Goal: Information Seeking & Learning: Learn about a topic

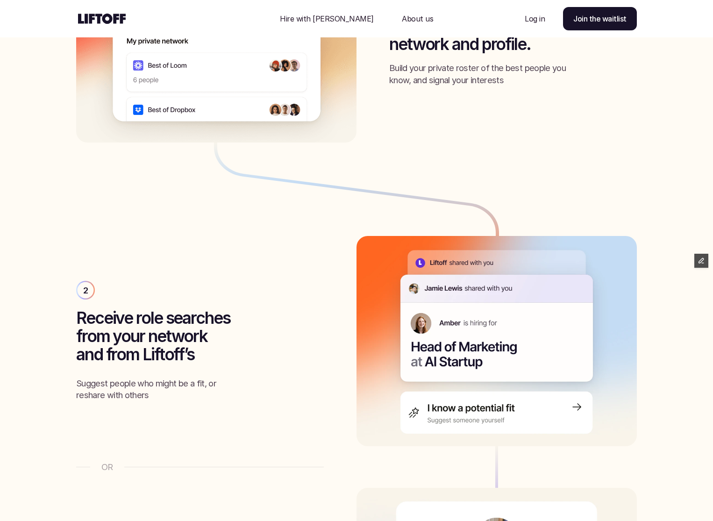
scroll to position [1283, 0]
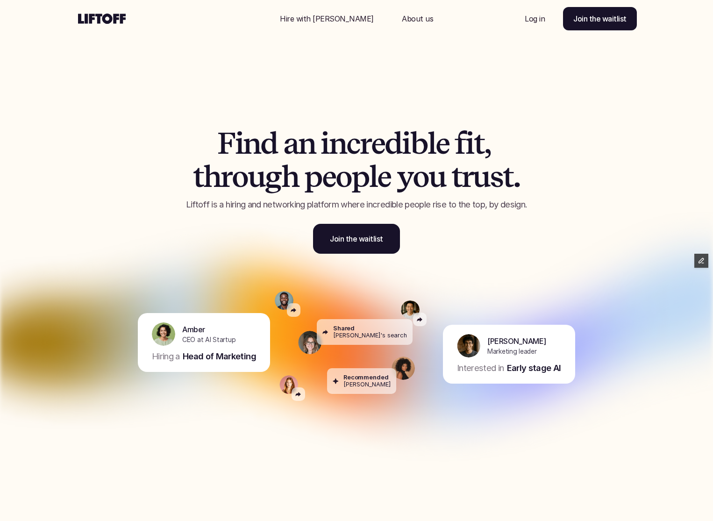
click at [309, 29] on div "Nav Link" at bounding box center [327, 18] width 116 height 22
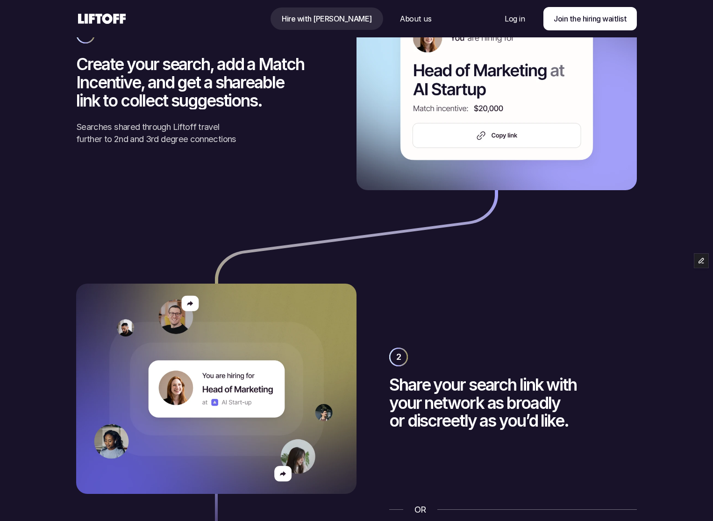
scroll to position [1586, 0]
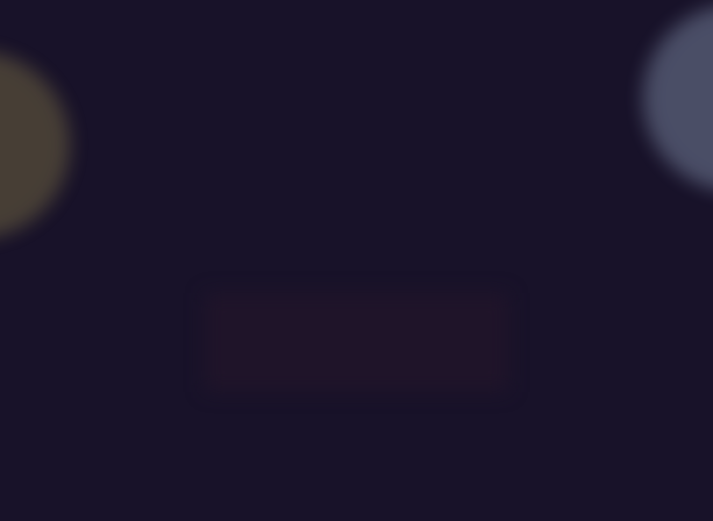
scroll to position [1586, 0]
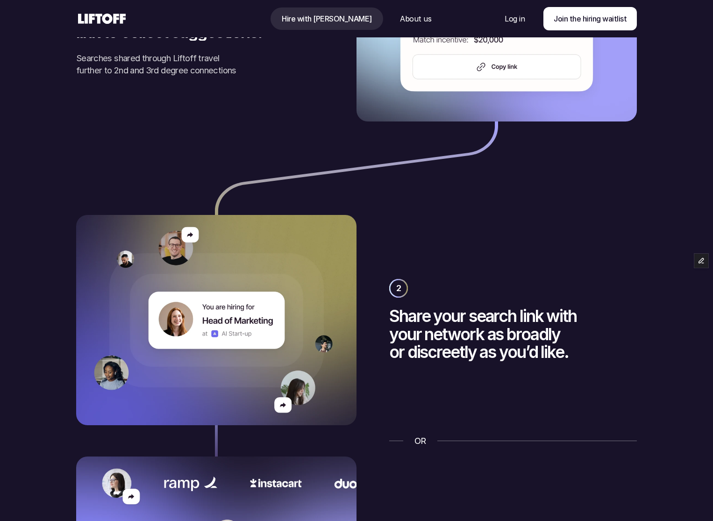
scroll to position [1603, 0]
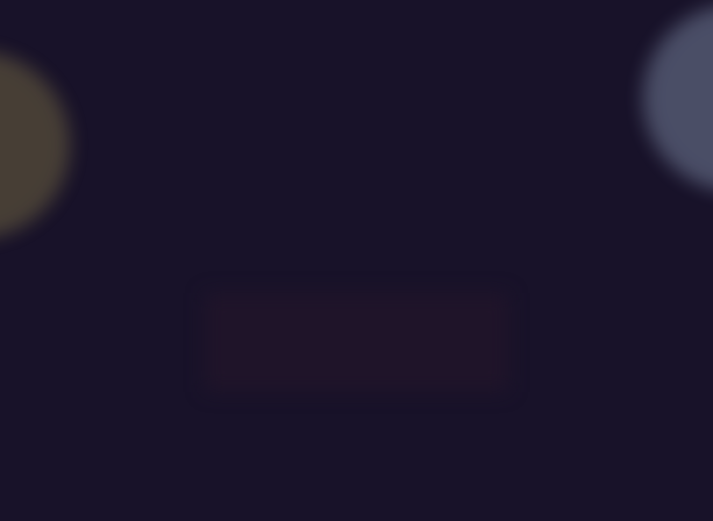
scroll to position [1603, 0]
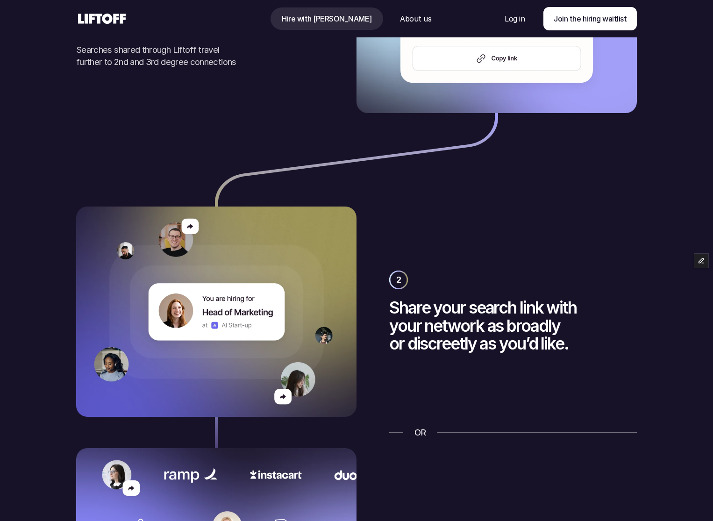
scroll to position [1315, 0]
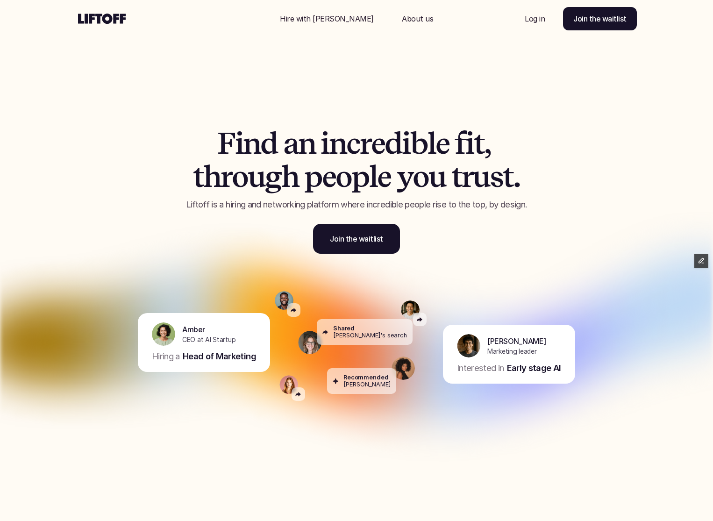
click at [313, 11] on div "Nav Link" at bounding box center [327, 18] width 116 height 22
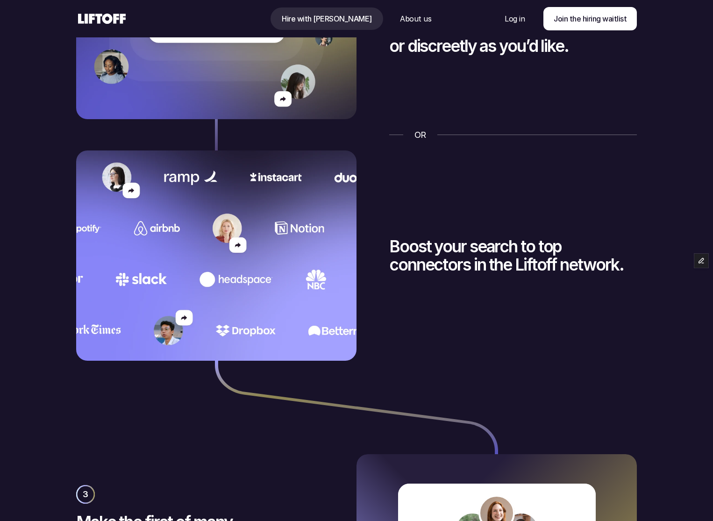
scroll to position [1792, 0]
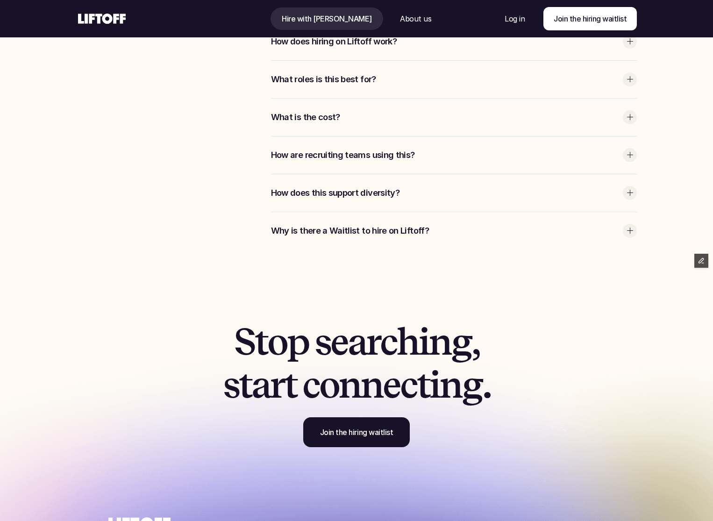
scroll to position [2630, 0]
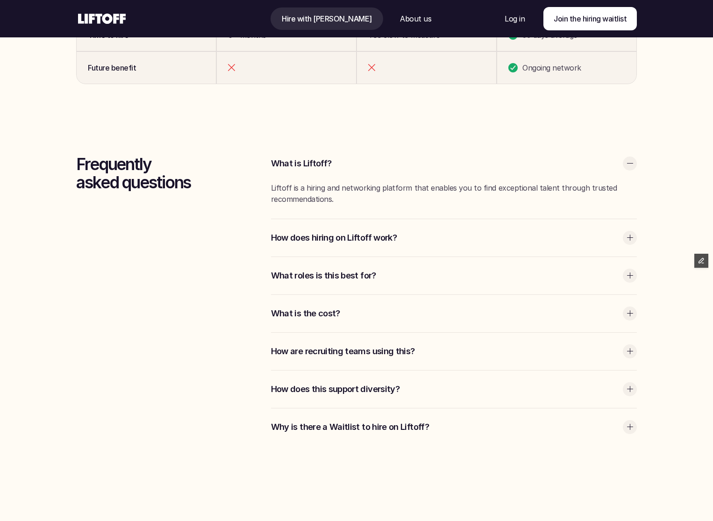
click at [353, 305] on div "What is the cost?" at bounding box center [454, 313] width 366 height 37
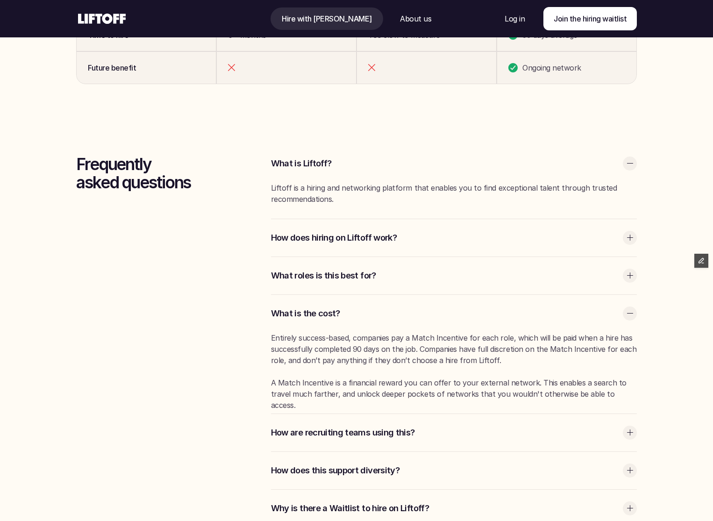
click at [355, 281] on p "What roles is this best for?" at bounding box center [444, 276] width 347 height 12
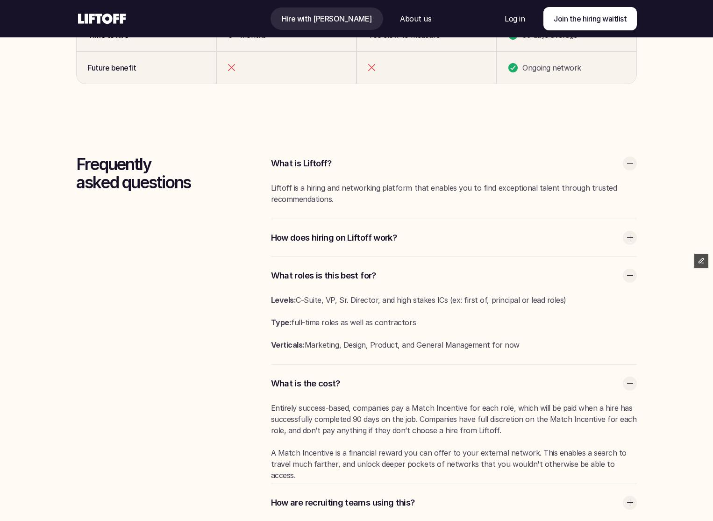
click at [298, 324] on p "Type: full-time roles as well as contractors" at bounding box center [454, 322] width 366 height 11
copy p "Type: full-time roles as well as contractors"
click at [416, 342] on p "Verticals: Marketing, Design, Product, and General Management for now" at bounding box center [454, 344] width 366 height 11
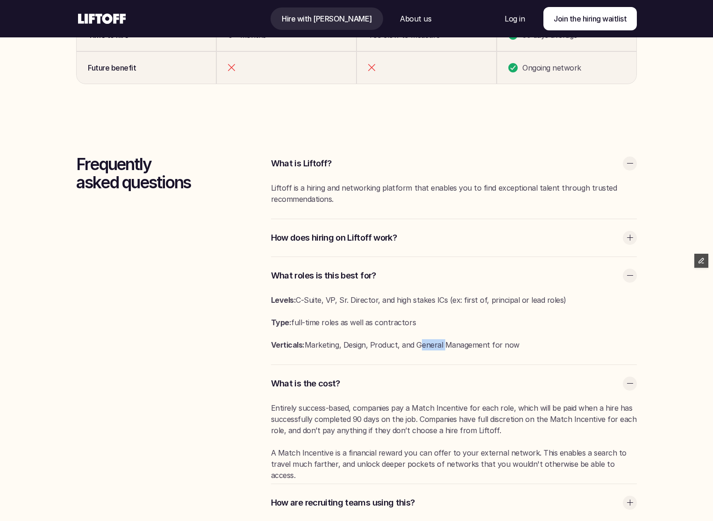
click at [416, 342] on p "Verticals: Marketing, Design, Product, and General Management for now" at bounding box center [454, 344] width 366 height 11
copy p "Verticals: Marketing, Design, Product, and General Management for now"
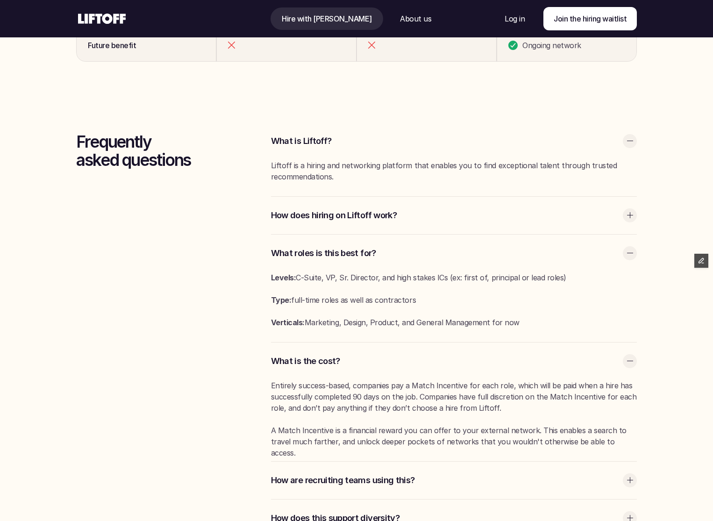
click at [590, 449] on div "Entirely success-based, companies pay a Match Incentive for each role, which wi…" at bounding box center [454, 426] width 366 height 92
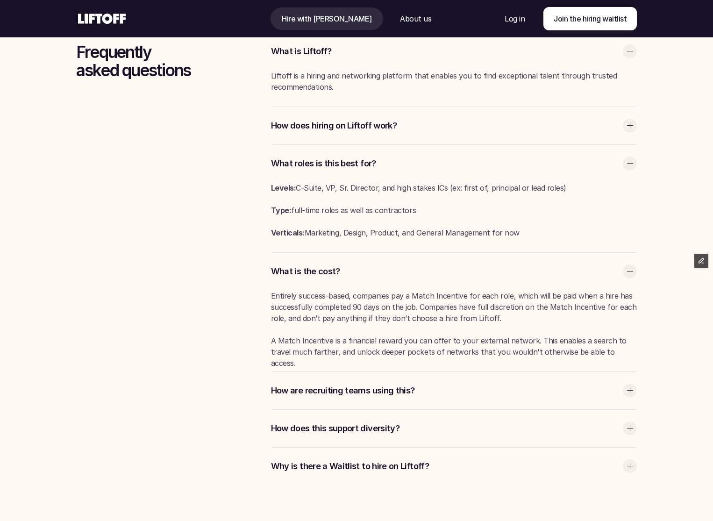
click at [566, 389] on p "How are recruiting teams using this?" at bounding box center [444, 390] width 347 height 12
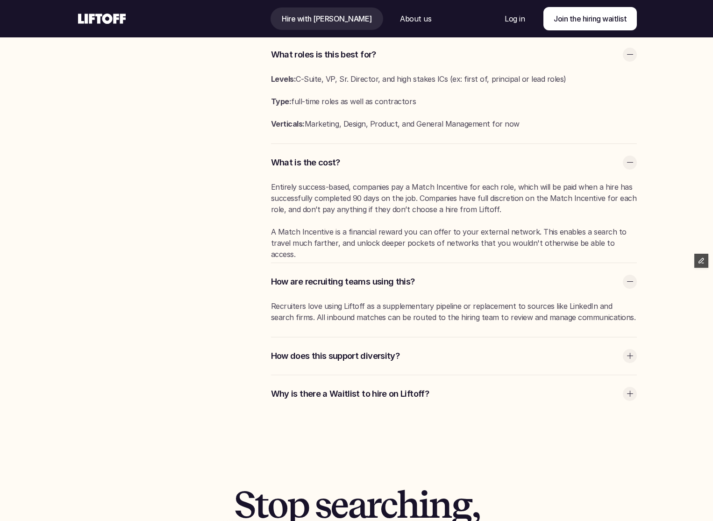
scroll to position [2864, 0]
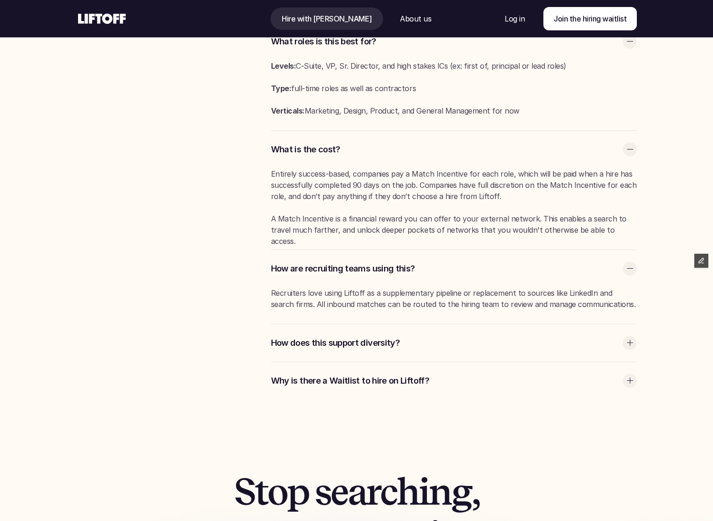
click at [294, 337] on p "How does this support diversity?" at bounding box center [444, 343] width 347 height 12
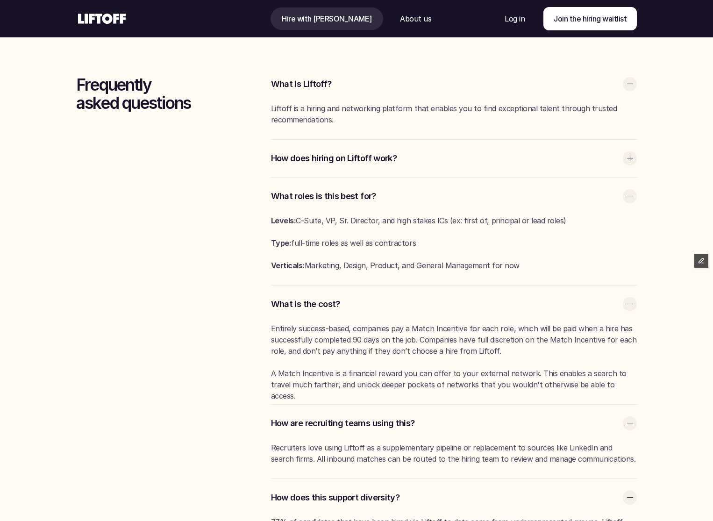
scroll to position [2659, 0]
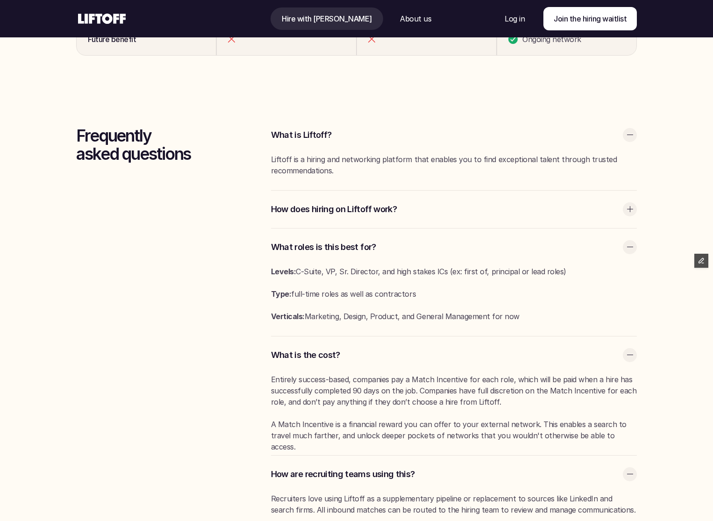
click at [631, 213] on div at bounding box center [630, 209] width 14 height 14
